Goal: Information Seeking & Learning: Learn about a topic

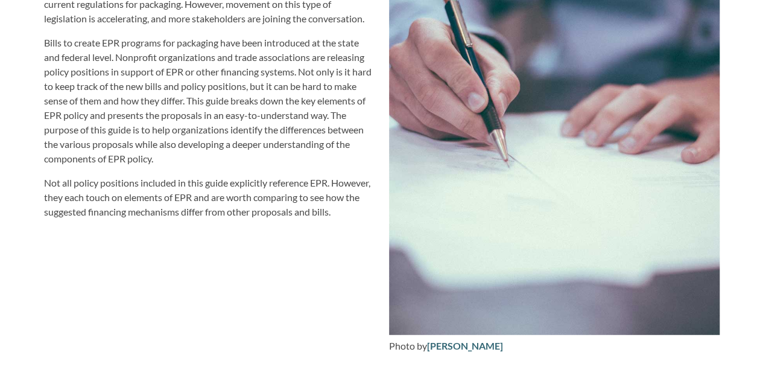
scroll to position [1930, 0]
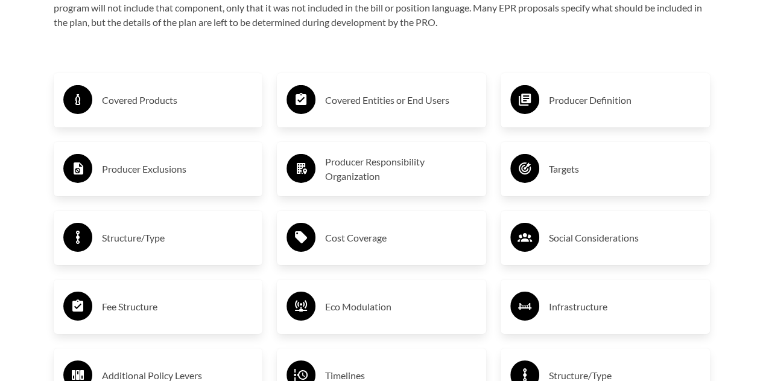
click at [358, 233] on h3 "Cost Coverage" at bounding box center [400, 237] width 151 height 19
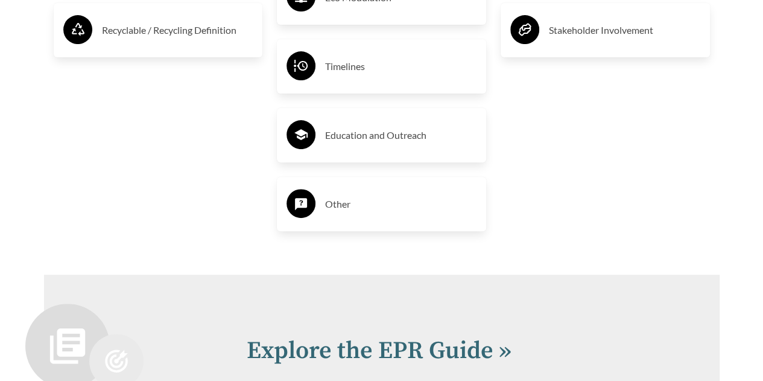
scroll to position [2594, 0]
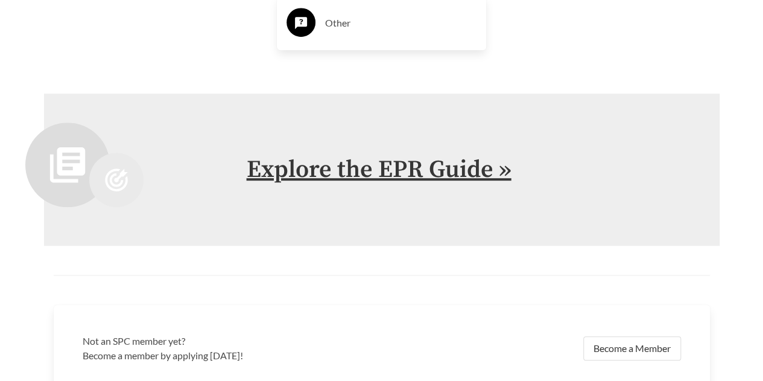
click at [363, 171] on link "Explore the EPR Guide »" at bounding box center [379, 169] width 265 height 30
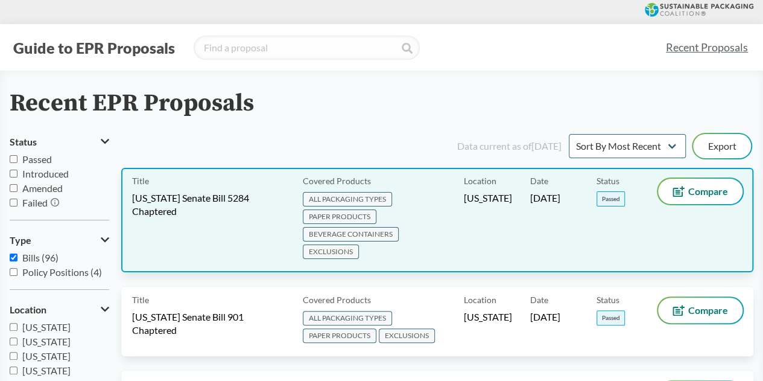
click at [239, 217] on span "[US_STATE] Senate Bill 5284 Chaptered" at bounding box center [210, 204] width 156 height 27
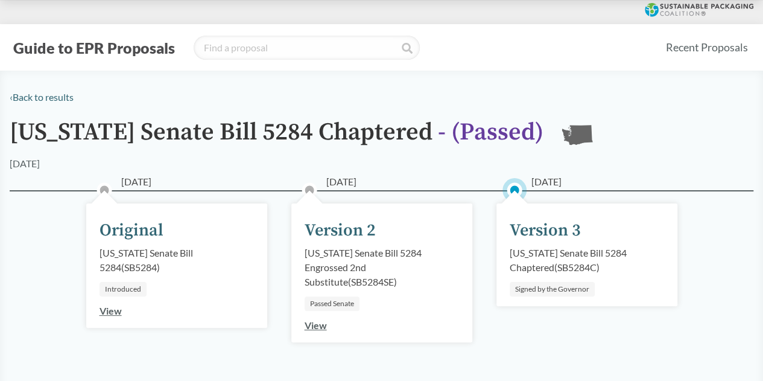
click at [312, 320] on link "View" at bounding box center [316, 324] width 22 height 11
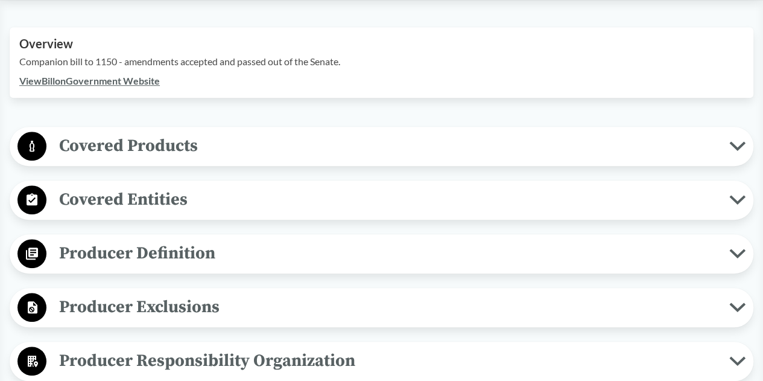
scroll to position [422, 0]
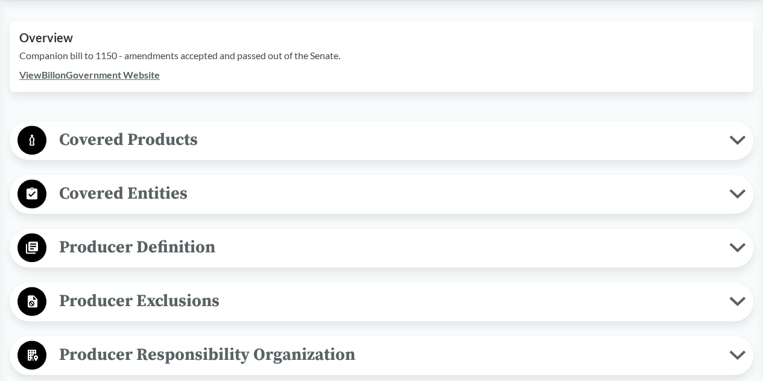
click at [226, 153] on button "Covered Products" at bounding box center [381, 140] width 735 height 31
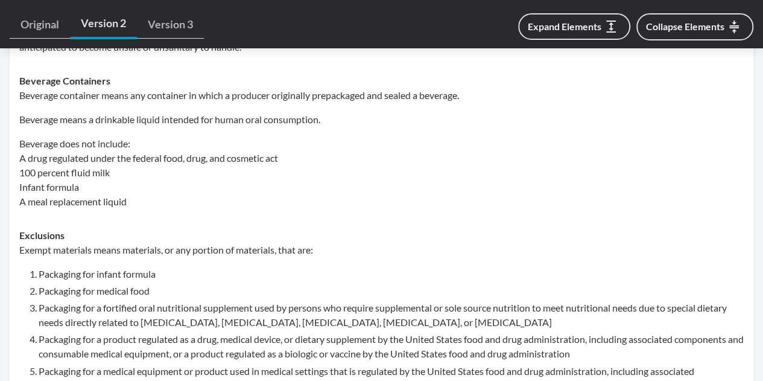
scroll to position [1267, 0]
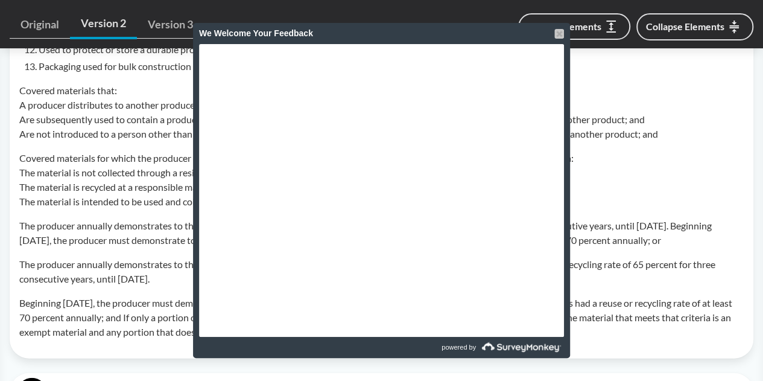
click at [558, 34] on div at bounding box center [559, 34] width 10 height 10
